Goal: Navigation & Orientation: Go to known website

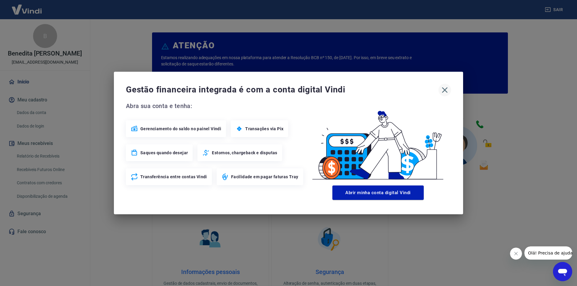
click at [445, 90] on icon "button" at bounding box center [445, 90] width 6 height 6
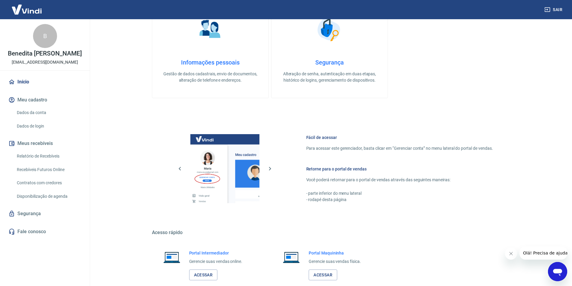
scroll to position [244, 0]
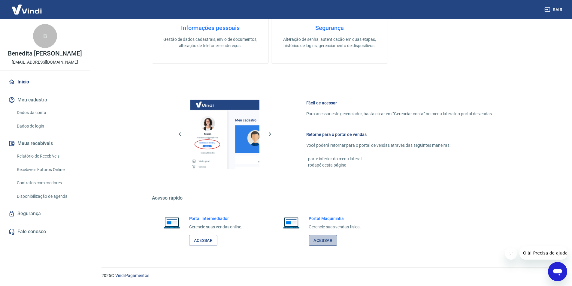
click at [322, 239] on link "Acessar" at bounding box center [323, 240] width 29 height 11
